Goal: Navigation & Orientation: Find specific page/section

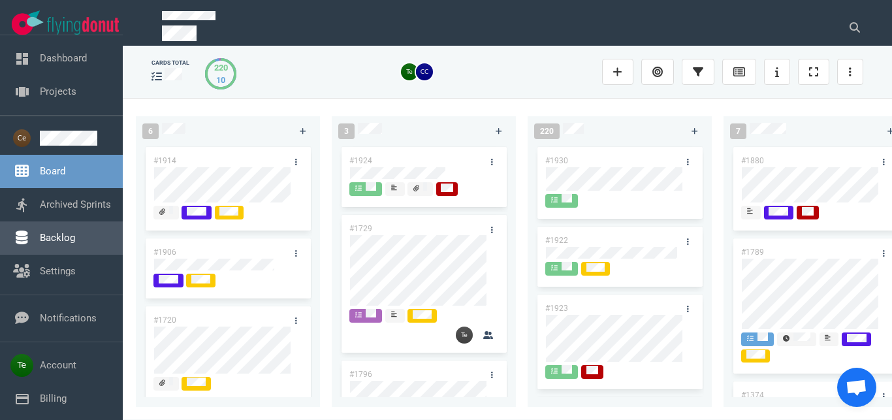
click at [40, 238] on link "Backlog" at bounding box center [57, 238] width 35 height 12
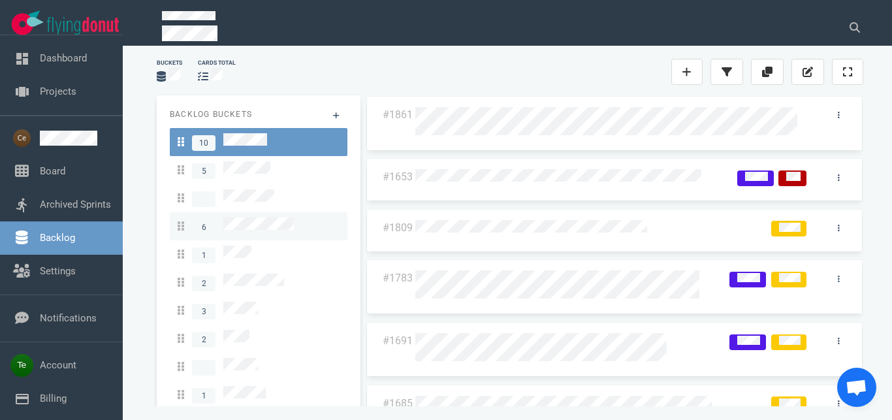
click at [278, 218] on span "6" at bounding box center [236, 227] width 116 height 18
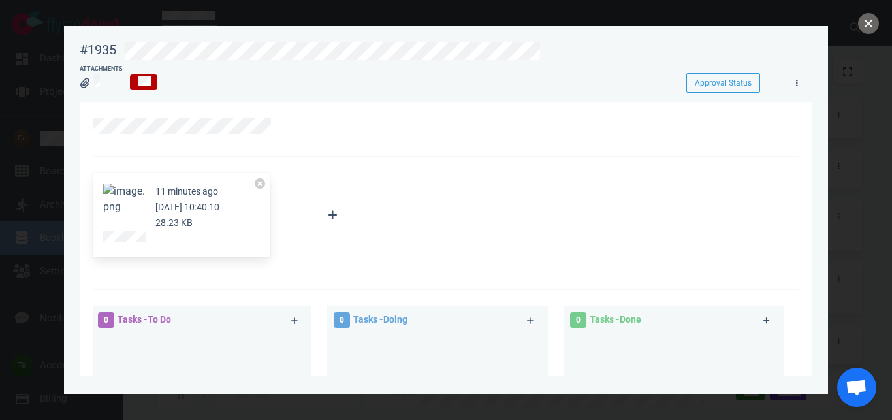
click at [138, 194] on button "Zoom image" at bounding box center [124, 199] width 42 height 31
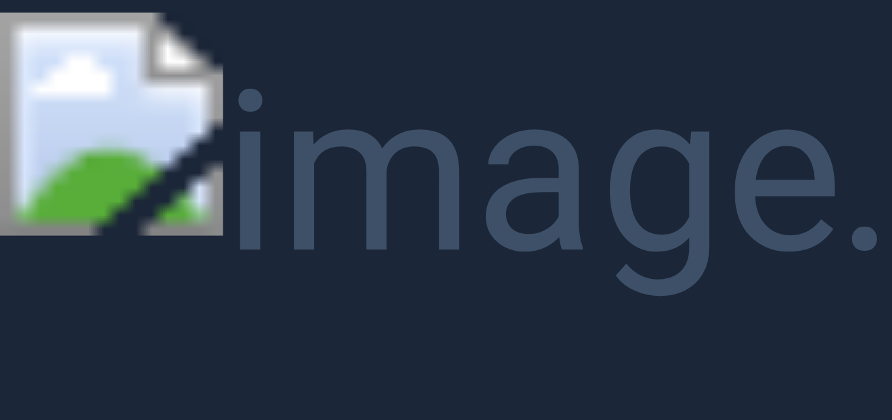
click at [558, 391] on button "Unzoom image" at bounding box center [446, 210] width 892 height 420
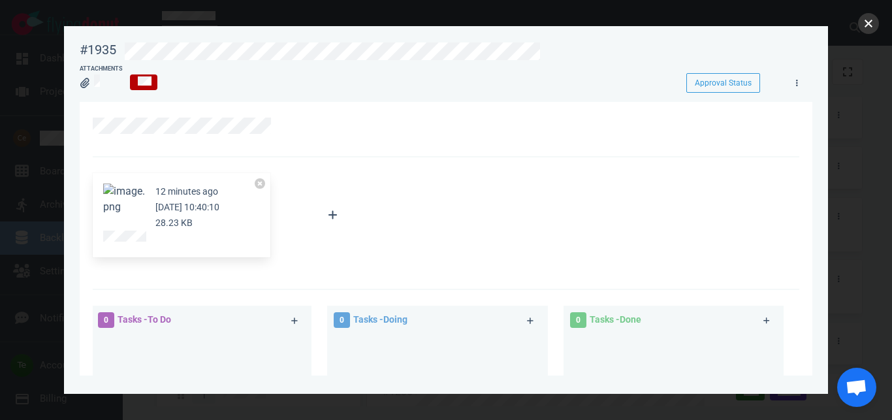
click at [872, 19] on button "close" at bounding box center [868, 23] width 21 height 21
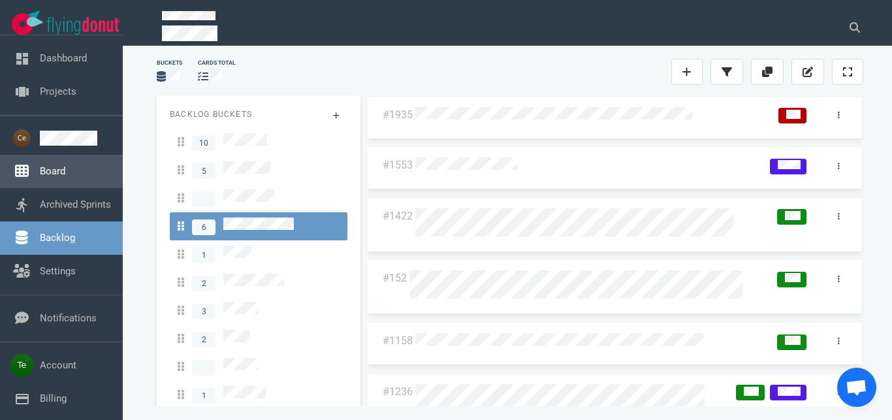
click at [56, 171] on link "Board" at bounding box center [52, 171] width 25 height 12
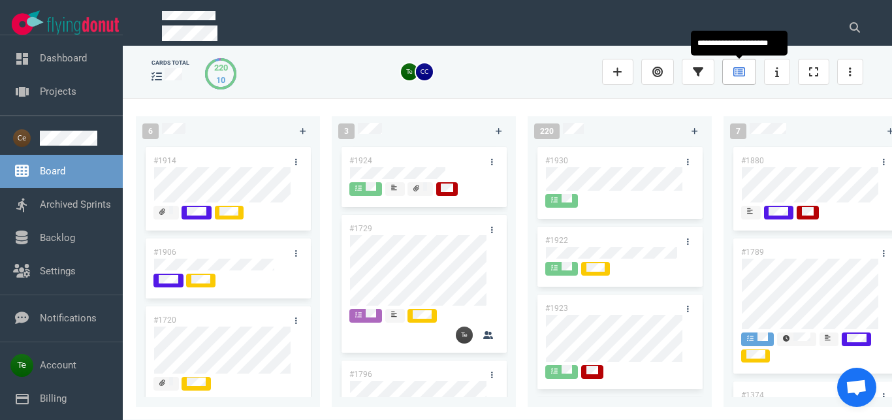
click at [742, 69] on icon at bounding box center [740, 72] width 12 height 10
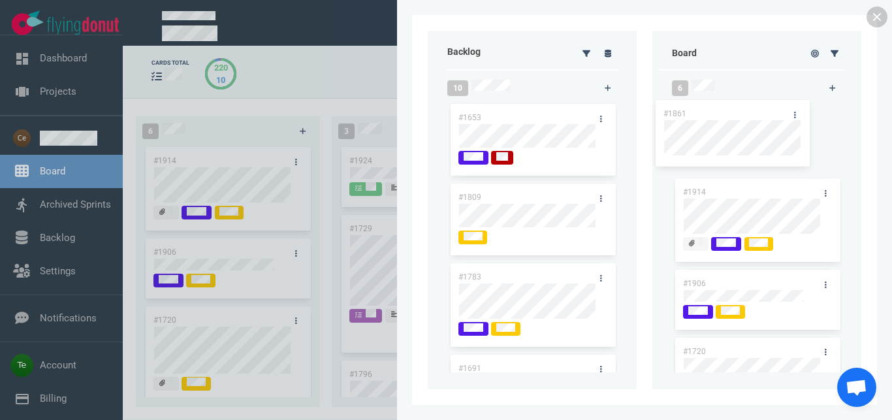
drag, startPoint x: 525, startPoint y: 116, endPoint x: 730, endPoint y: 112, distance: 205.1
click at [617, 112] on div "#1861" at bounding box center [533, 138] width 169 height 74
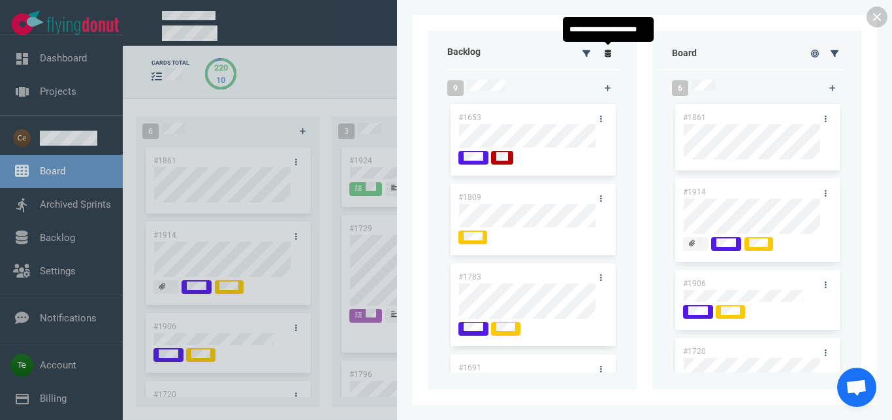
click at [608, 53] on icon at bounding box center [608, 54] width 7 height 8
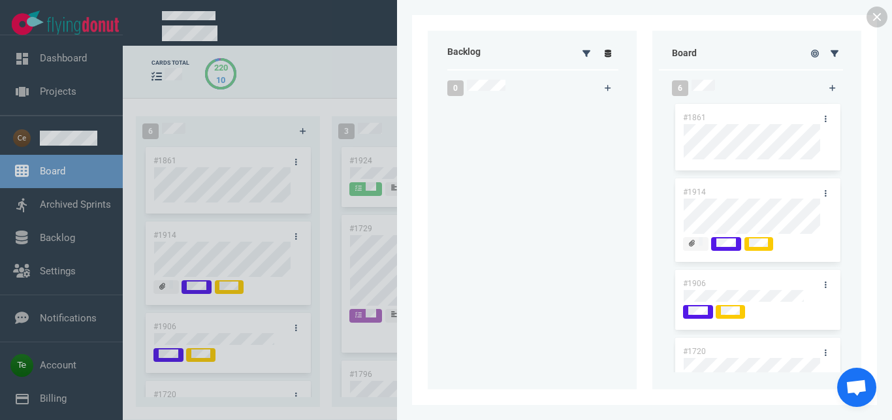
click at [612, 53] on link at bounding box center [608, 53] width 21 height 16
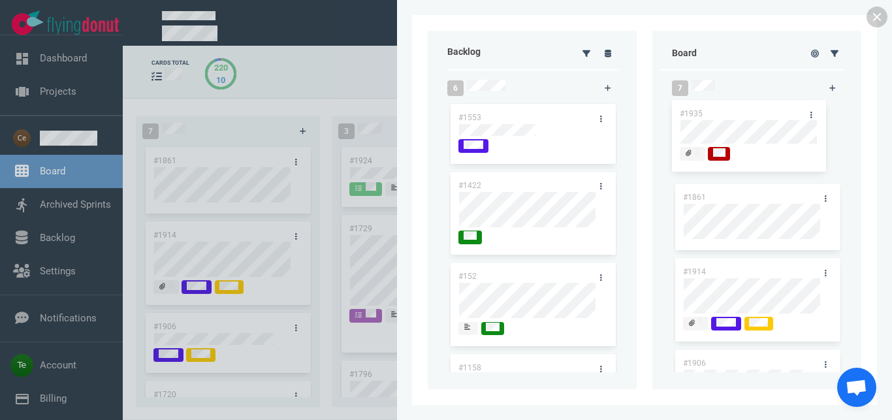
click at [734, 105] on div "#1861 #1914 #1906 #1720 #1751" at bounding box center [757, 234] width 169 height 266
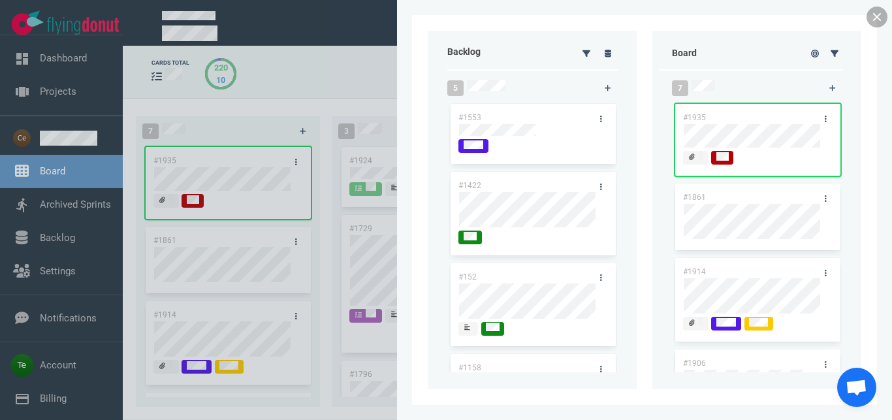
click at [879, 21] on link at bounding box center [877, 17] width 21 height 21
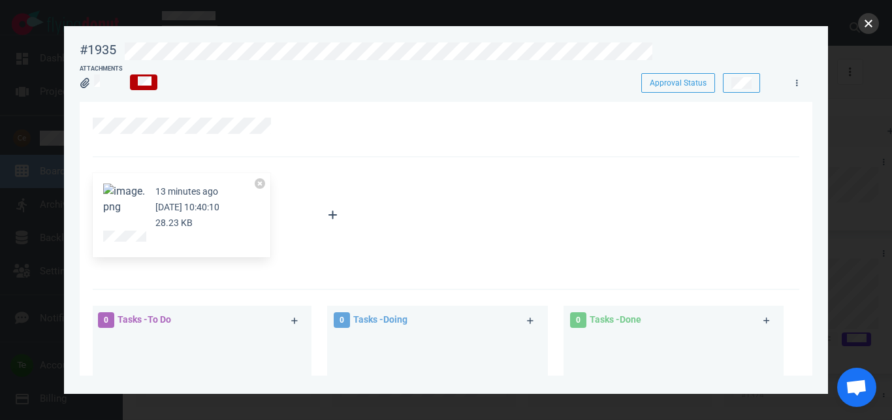
click at [871, 23] on button "close" at bounding box center [868, 23] width 21 height 21
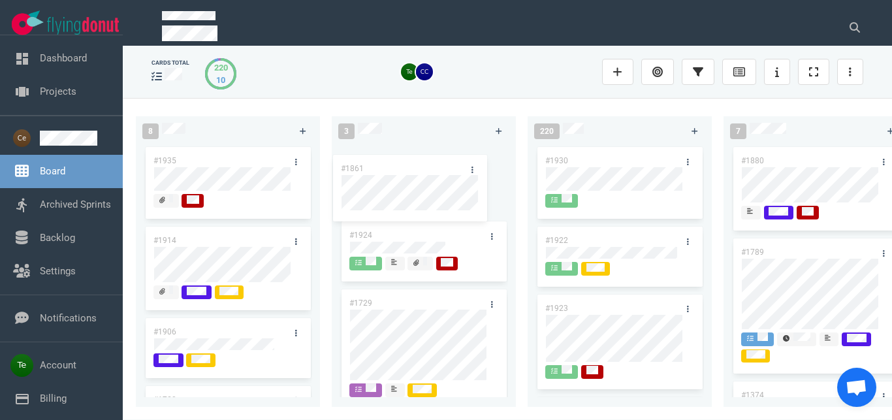
drag, startPoint x: 233, startPoint y: 233, endPoint x: 422, endPoint y: 160, distance: 203.1
click at [312, 224] on div "#1861" at bounding box center [228, 261] width 169 height 74
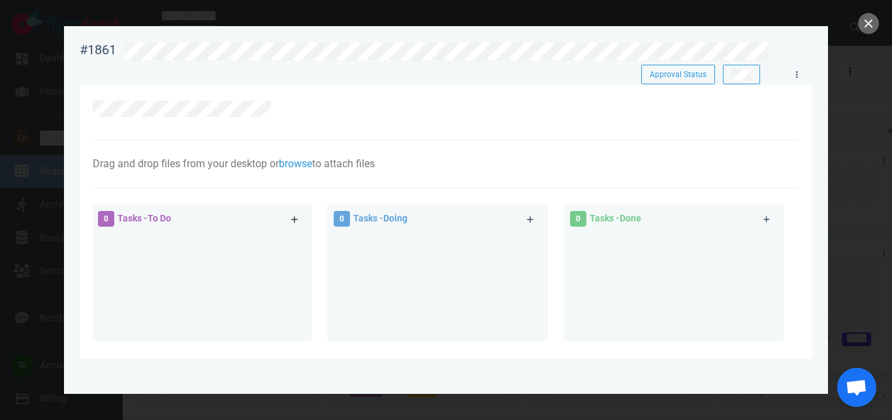
click at [291, 225] on link at bounding box center [294, 219] width 21 height 16
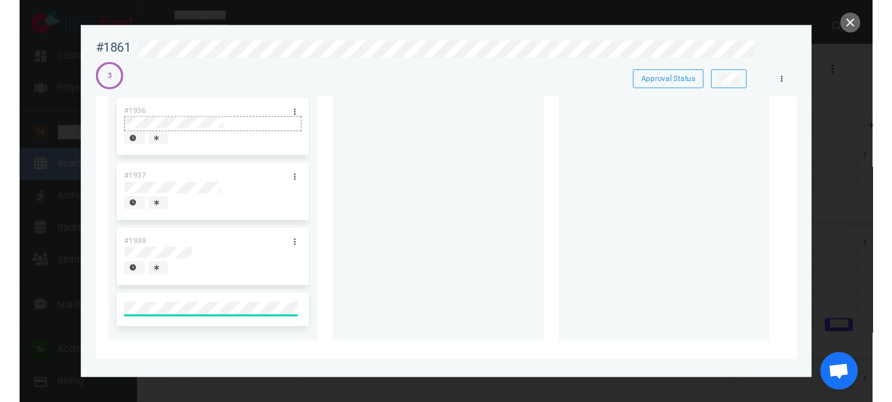
scroll to position [74, 0]
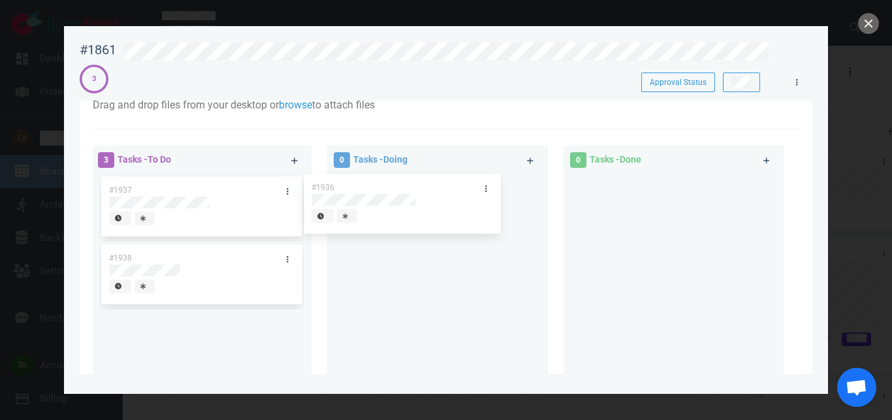
drag, startPoint x: 193, startPoint y: 189, endPoint x: 379, endPoint y: 192, distance: 186.2
click at [304, 186] on div "#1936" at bounding box center [201, 208] width 204 height 68
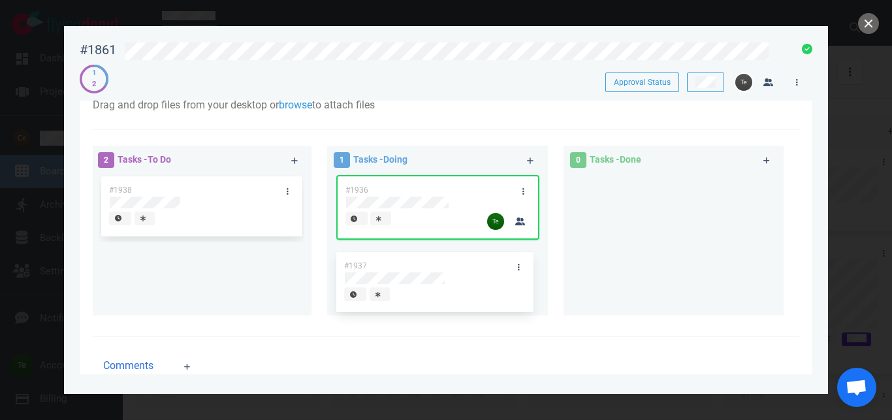
drag, startPoint x: 208, startPoint y: 189, endPoint x: 438, endPoint y: 253, distance: 239.1
click at [304, 242] on div "#1937" at bounding box center [201, 208] width 204 height 68
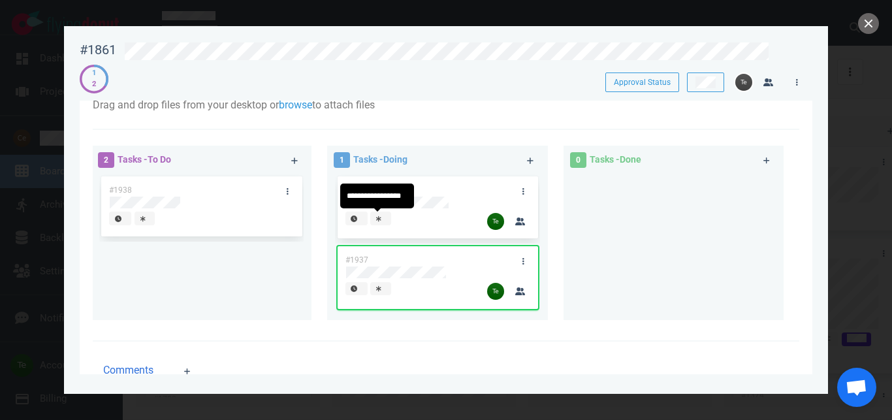
drag, startPoint x: 377, startPoint y: 219, endPoint x: 439, endPoint y: 227, distance: 62.6
click at [378, 219] on div "#1936" at bounding box center [437, 209] width 204 height 70
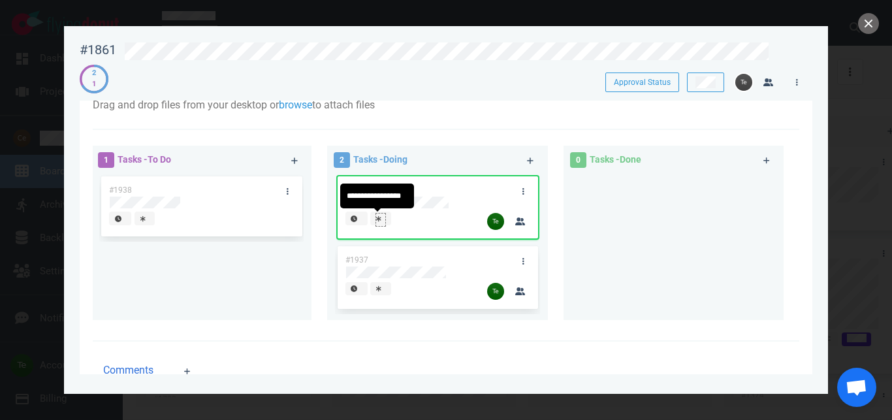
click at [376, 218] on icon at bounding box center [378, 219] width 5 height 7
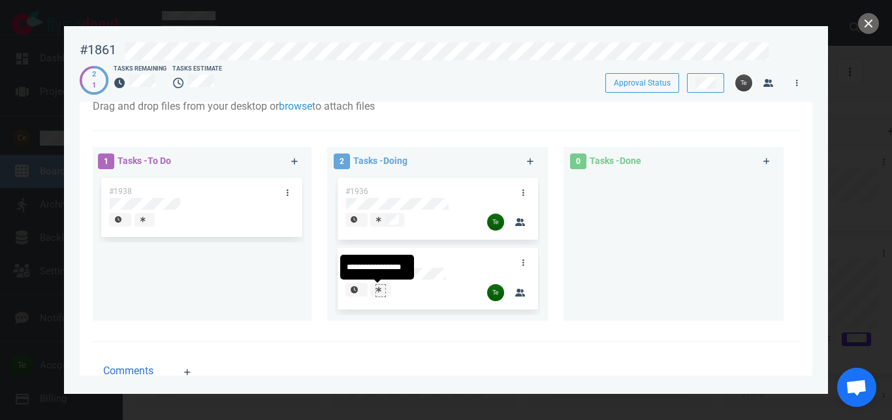
click at [380, 288] on div at bounding box center [380, 290] width 9 height 10
click at [867, 24] on button "close" at bounding box center [868, 23] width 21 height 21
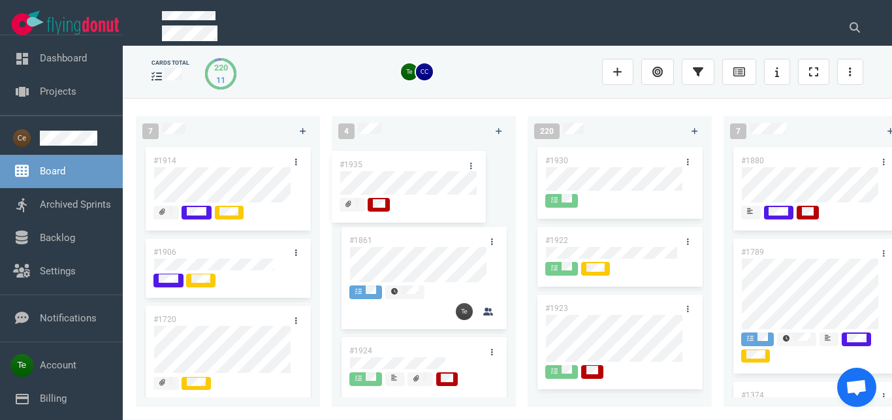
drag, startPoint x: 240, startPoint y: 154, endPoint x: 427, endPoint y: 158, distance: 186.2
click at [312, 158] on div "#1935" at bounding box center [228, 184] width 169 height 80
